Goal: Task Accomplishment & Management: Manage account settings

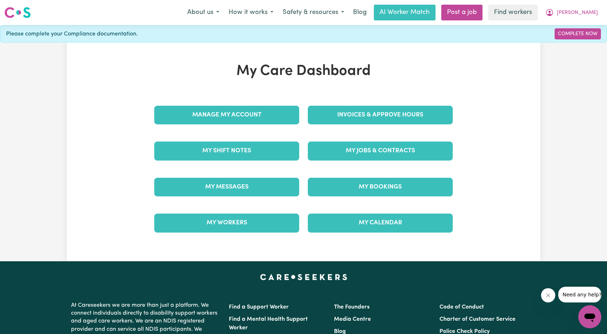
click at [343, 102] on div "Invoices & Approve Hours" at bounding box center [379, 115] width 153 height 36
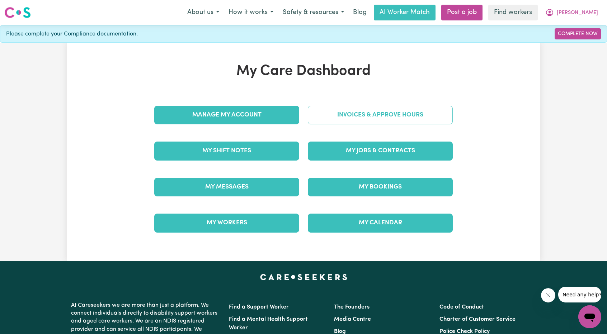
click at [345, 113] on link "Invoices & Approve Hours" at bounding box center [380, 115] width 145 height 19
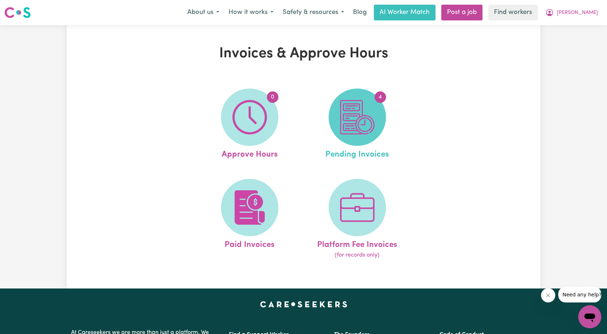
click at [342, 130] on img at bounding box center [357, 117] width 34 height 34
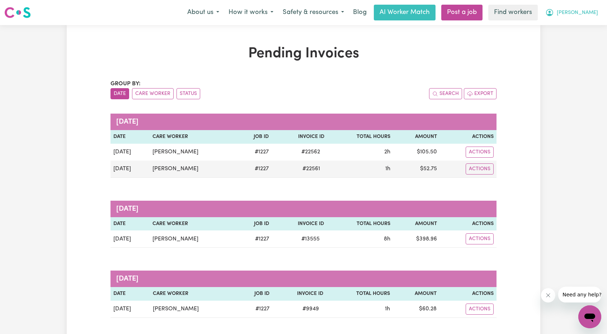
click at [583, 12] on span "[PERSON_NAME]" at bounding box center [576, 13] width 41 height 8
click at [572, 24] on link "My Dashboard" at bounding box center [573, 28] width 57 height 14
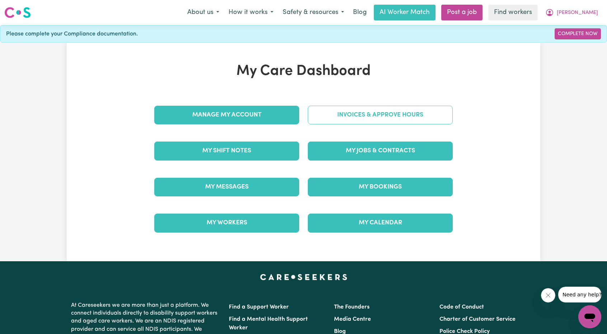
click at [363, 109] on link "Invoices & Approve Hours" at bounding box center [380, 115] width 145 height 19
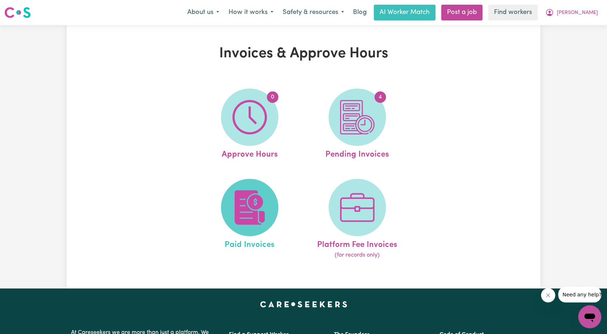
click at [265, 203] on img at bounding box center [249, 207] width 34 height 34
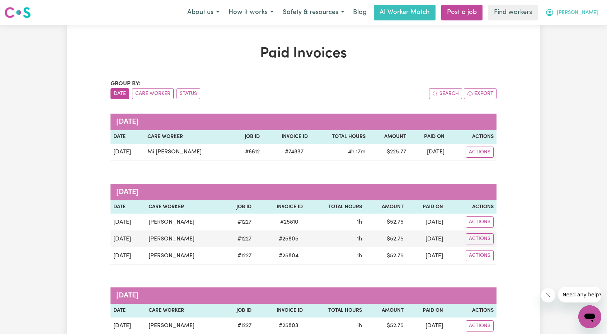
click at [586, 9] on span "[PERSON_NAME]" at bounding box center [576, 13] width 41 height 8
click at [574, 23] on link "My Dashboard" at bounding box center [573, 28] width 57 height 14
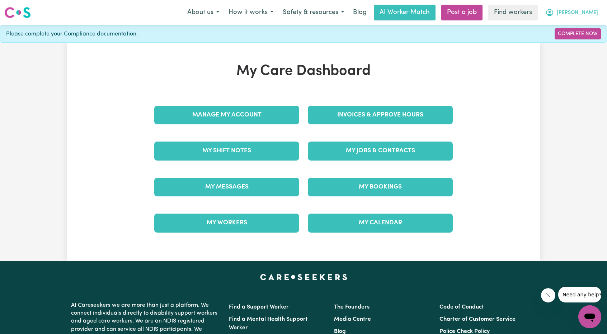
click at [554, 17] on icon "My Account" at bounding box center [549, 12] width 9 height 9
click at [587, 14] on span "[PERSON_NAME]" at bounding box center [576, 13] width 41 height 8
drag, startPoint x: 587, startPoint y: 14, endPoint x: 578, endPoint y: 24, distance: 13.2
click at [587, 14] on span "[PERSON_NAME]" at bounding box center [576, 13] width 41 height 8
click at [566, 39] on link "Logout" at bounding box center [573, 41] width 57 height 14
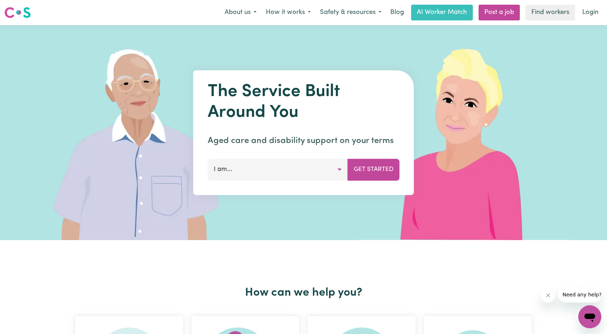
click at [583, 13] on link "Login" at bounding box center [590, 13] width 25 height 16
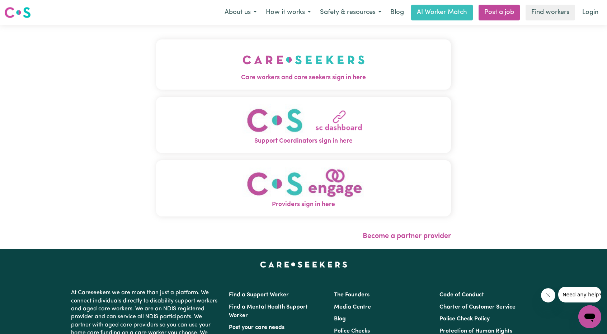
click at [242, 62] on img "Care workers and care seekers sign in here" at bounding box center [303, 60] width 122 height 27
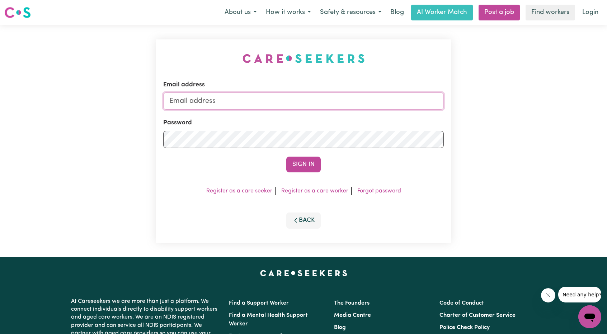
click at [269, 97] on input "Email address" at bounding box center [303, 100] width 280 height 17
drag, startPoint x: 207, startPoint y: 101, endPoint x: 334, endPoint y: 116, distance: 128.2
click at [323, 104] on input "[EMAIL_ADDRESS][PERSON_NAME][DOMAIN_NAME]" at bounding box center [303, 100] width 280 height 17
type input "[EMAIL_ADDRESS][DOMAIN_NAME]"
click at [305, 160] on button "Sign In" at bounding box center [303, 165] width 34 height 16
